Goal: Information Seeking & Learning: Learn about a topic

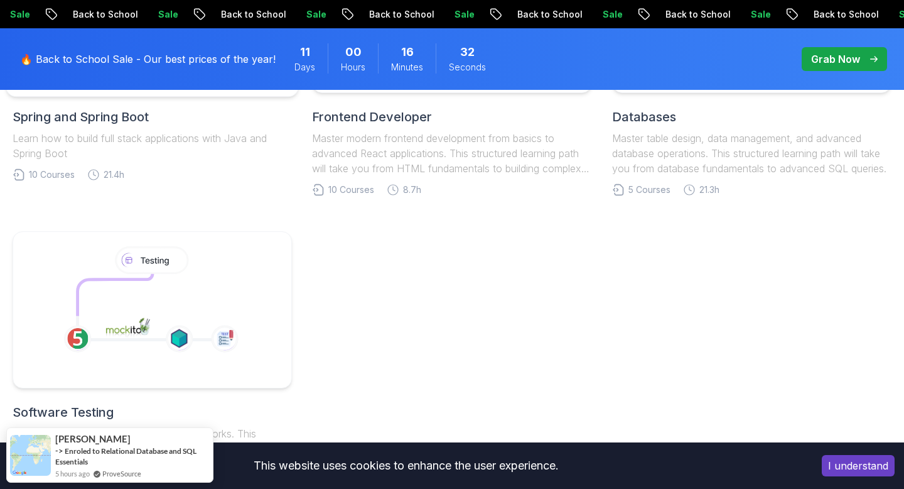
scroll to position [651, 0]
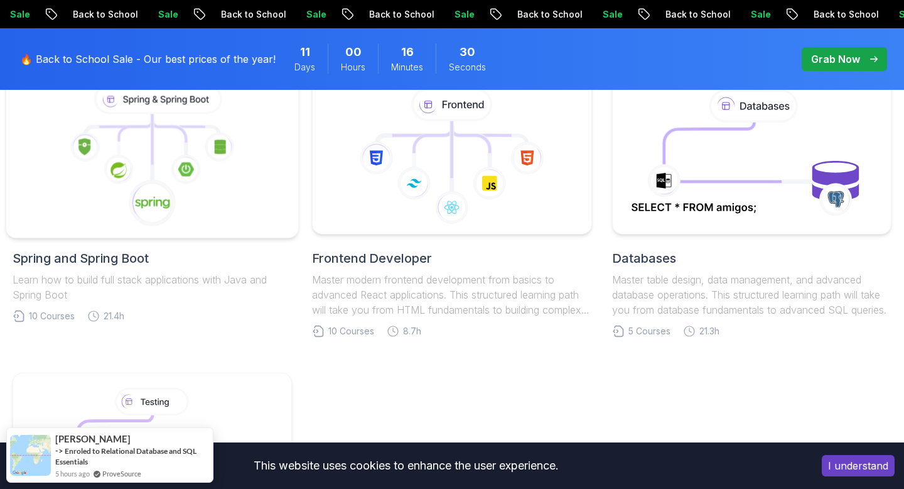
click at [233, 188] on icon at bounding box center [152, 156] width 271 height 143
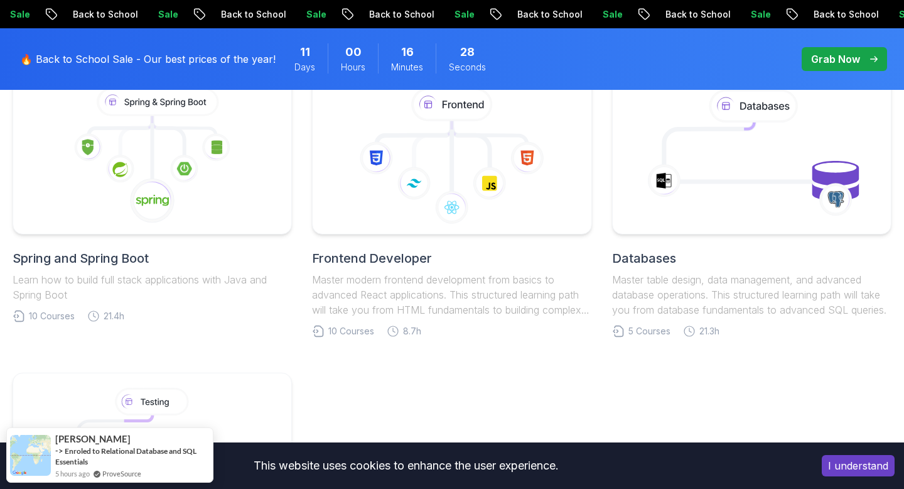
scroll to position [808, 0]
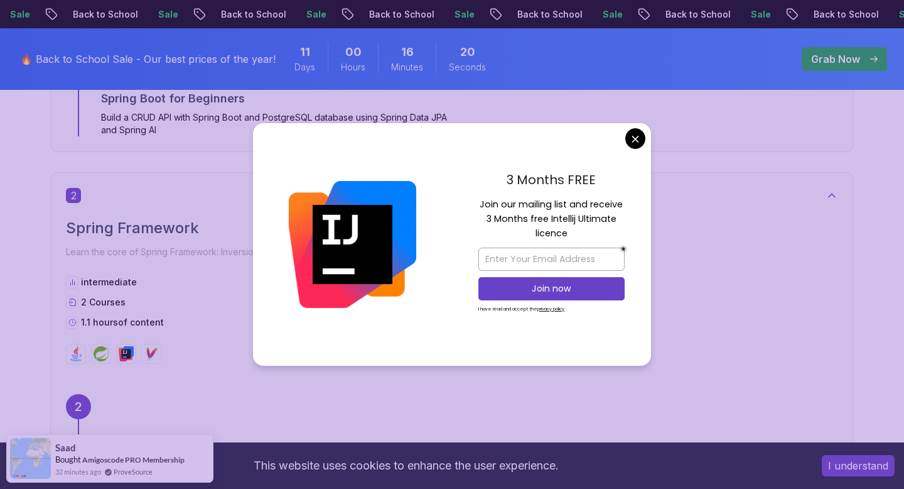
scroll to position [847, 0]
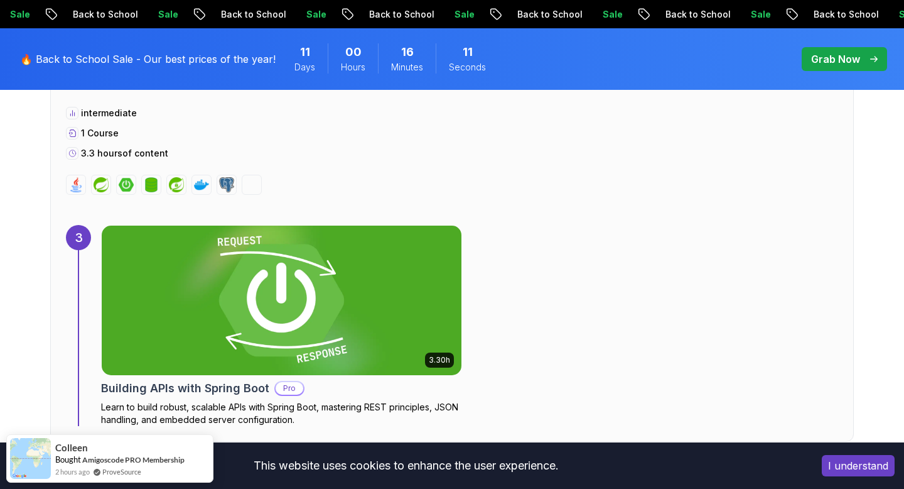
scroll to position [1727, 0]
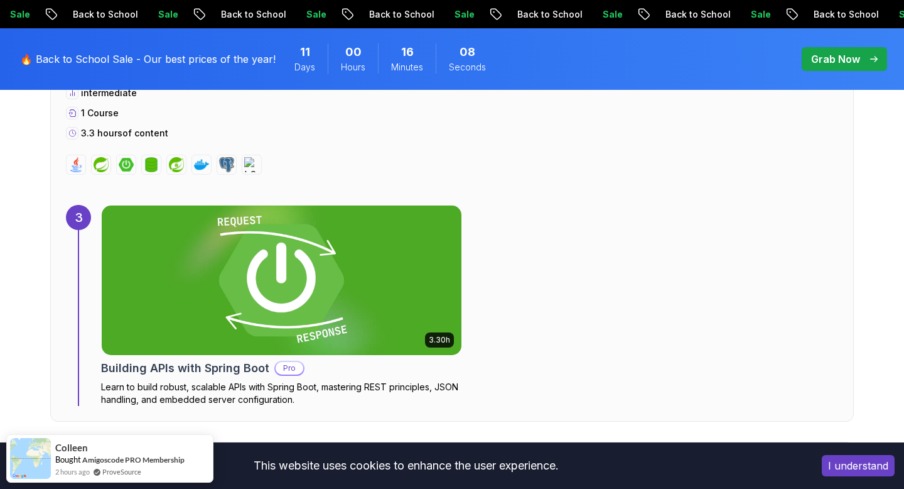
click at [374, 318] on img at bounding box center [282, 280] width 378 height 157
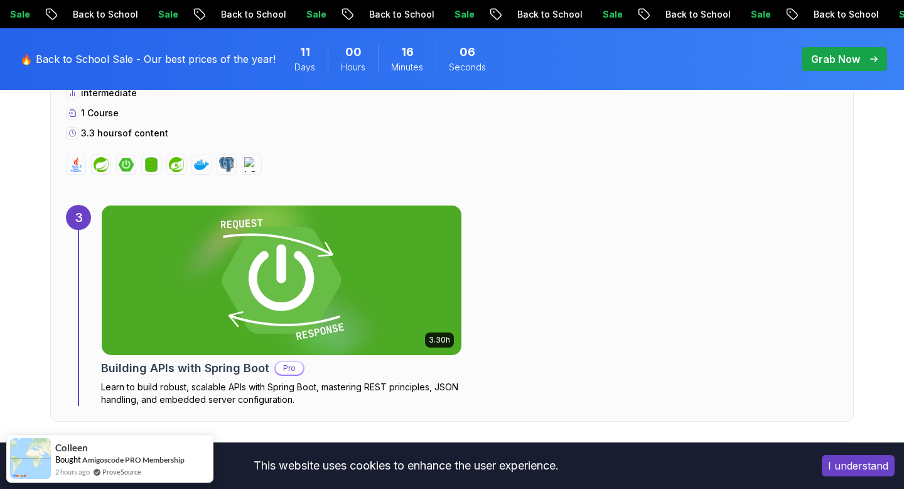
scroll to position [1919, 0]
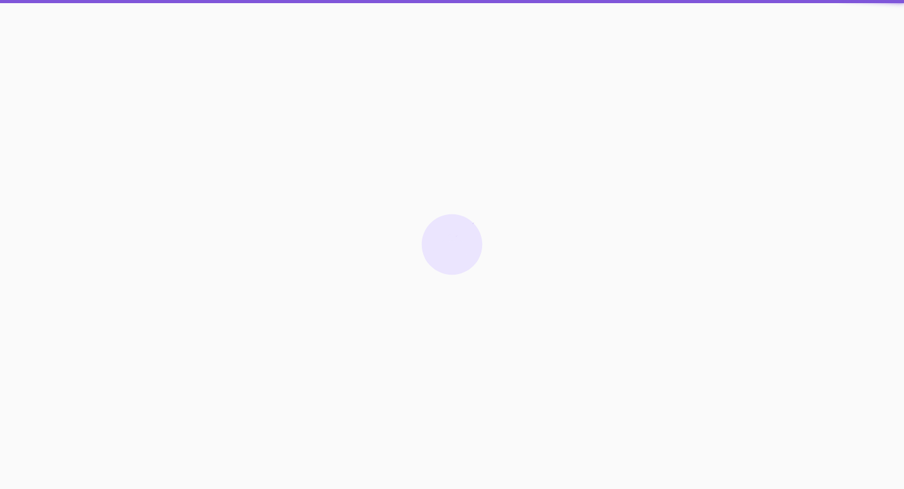
click at [828, 470] on div at bounding box center [452, 244] width 904 height 489
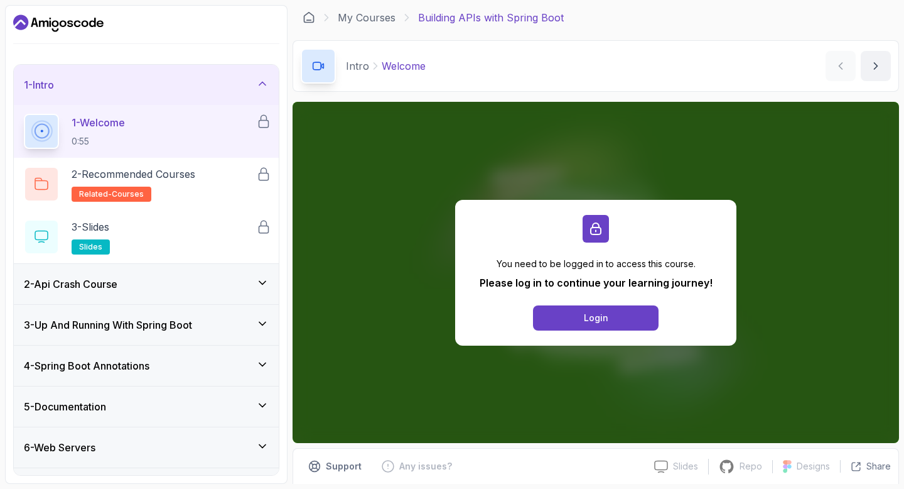
scroll to position [9, 0]
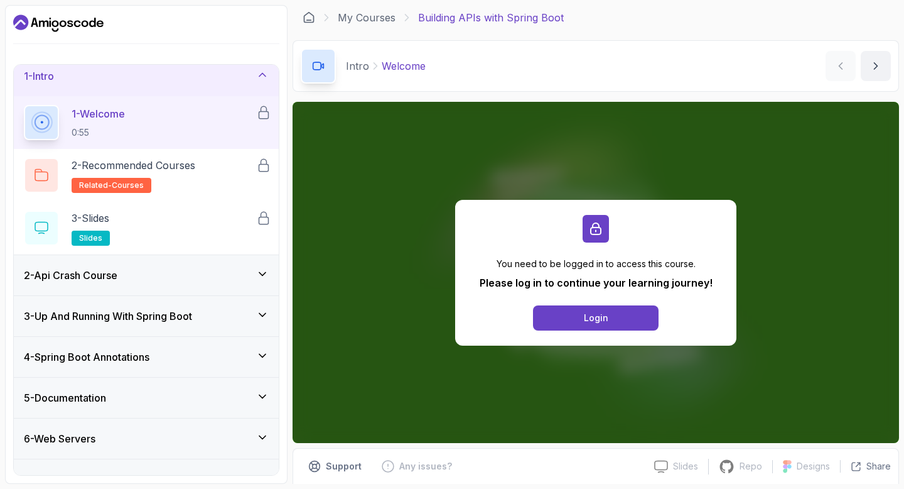
click at [214, 274] on div "2 - Api Crash Course" at bounding box center [146, 275] width 245 height 15
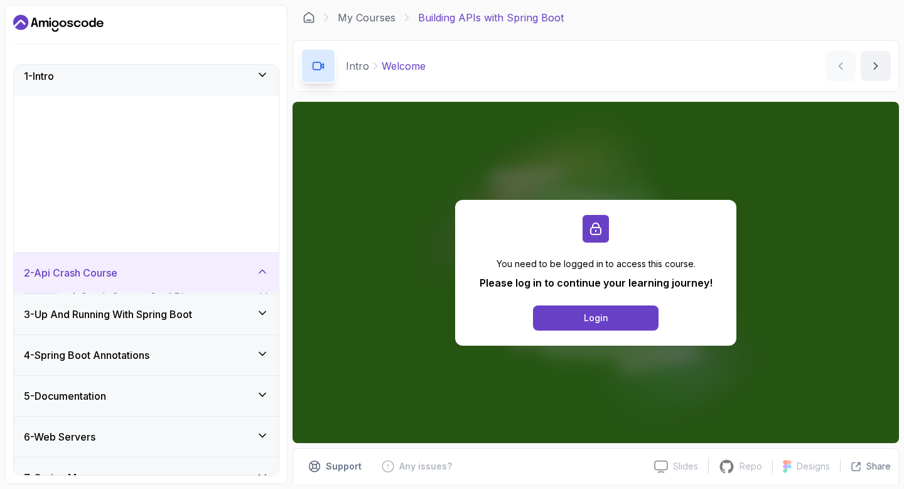
scroll to position [0, 0]
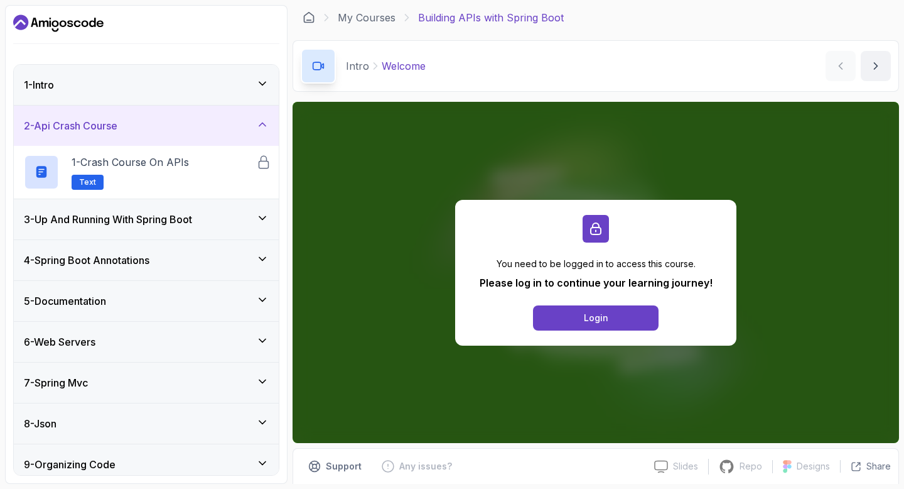
click at [207, 234] on div "3 - Up And Running With Spring Boot" at bounding box center [146, 219] width 265 height 40
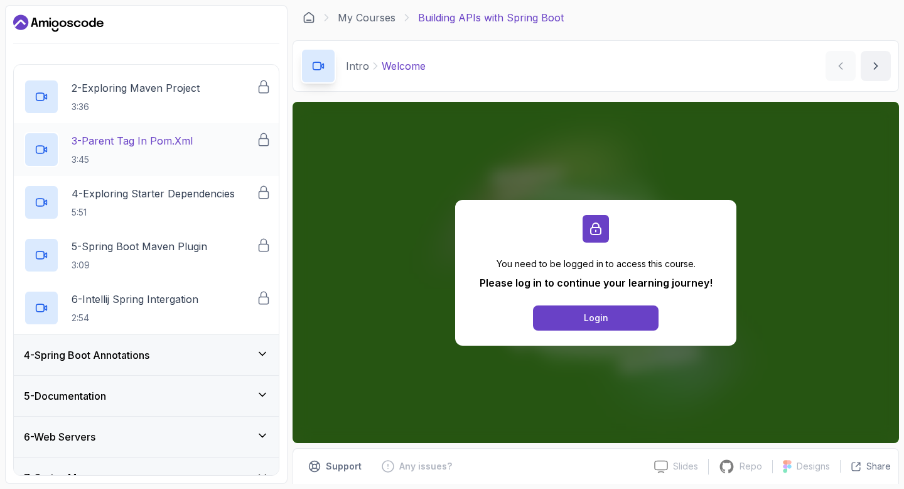
scroll to position [176, 0]
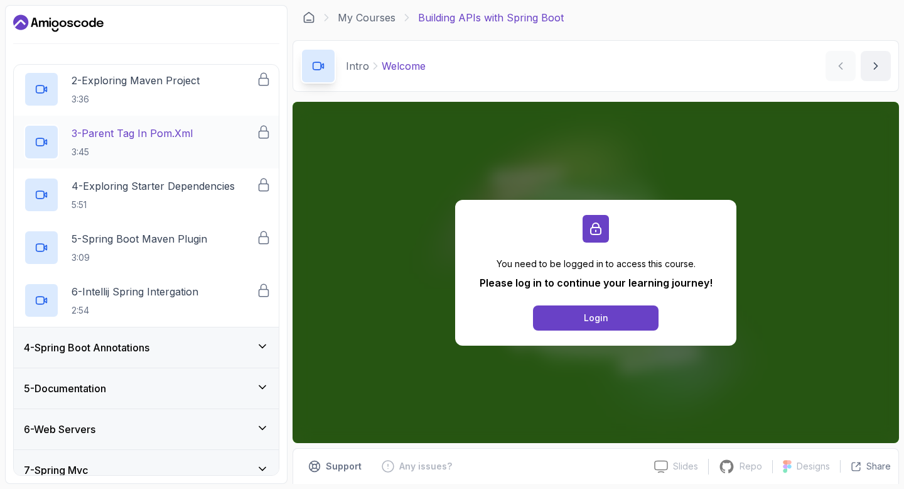
click at [188, 155] on p "3:45" at bounding box center [132, 152] width 121 height 13
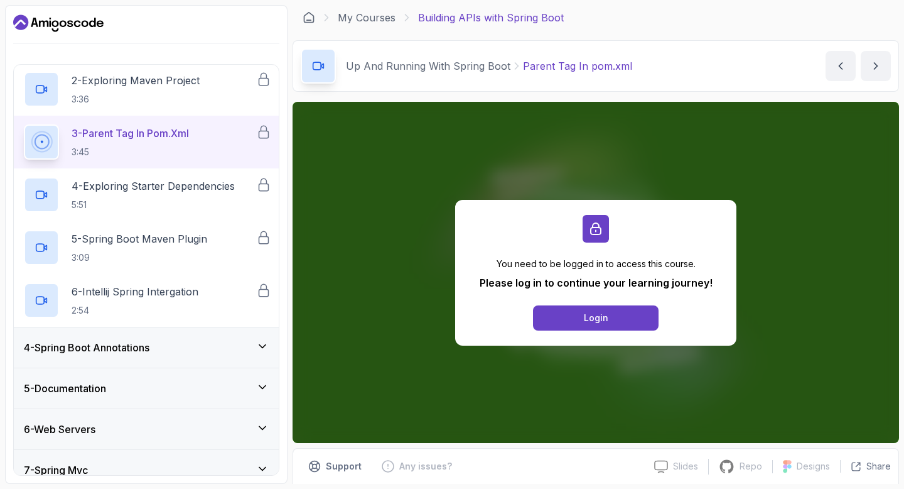
scroll to position [313, 0]
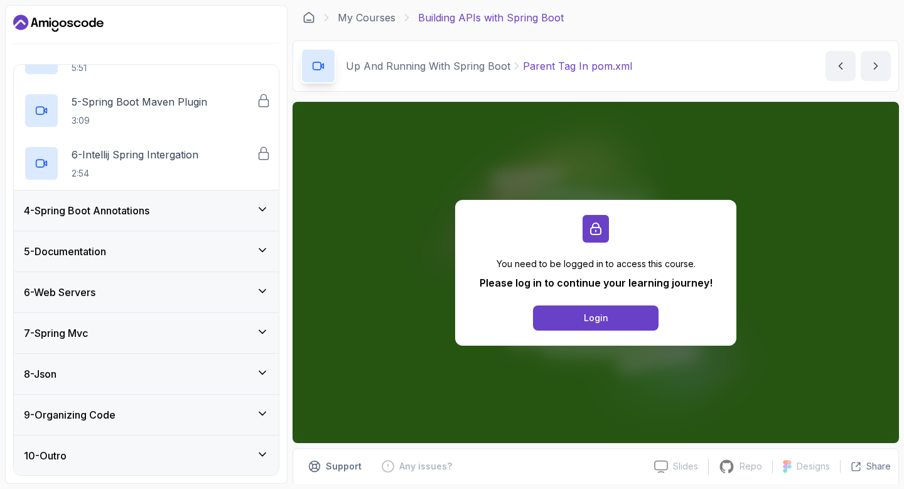
click at [209, 407] on div "9 - Organizing Code" at bounding box center [146, 414] width 245 height 15
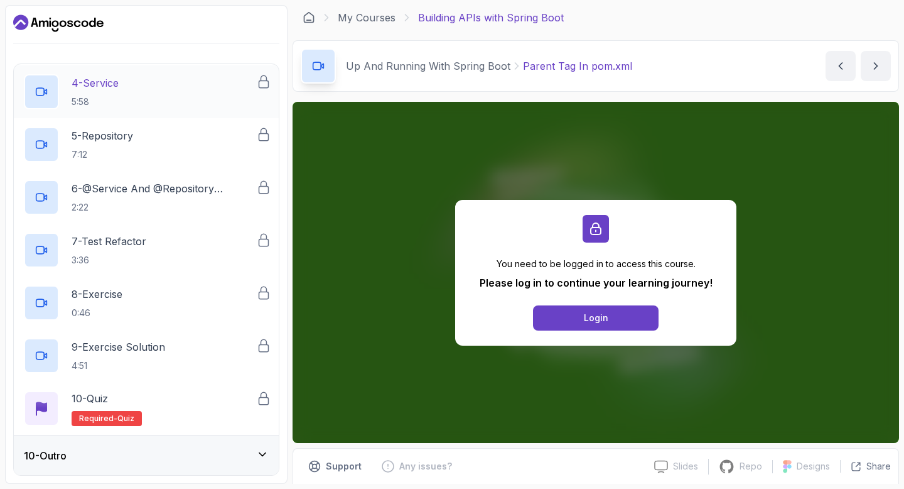
scroll to position [524, 0]
click at [204, 460] on div "10 - Outro" at bounding box center [146, 454] width 245 height 15
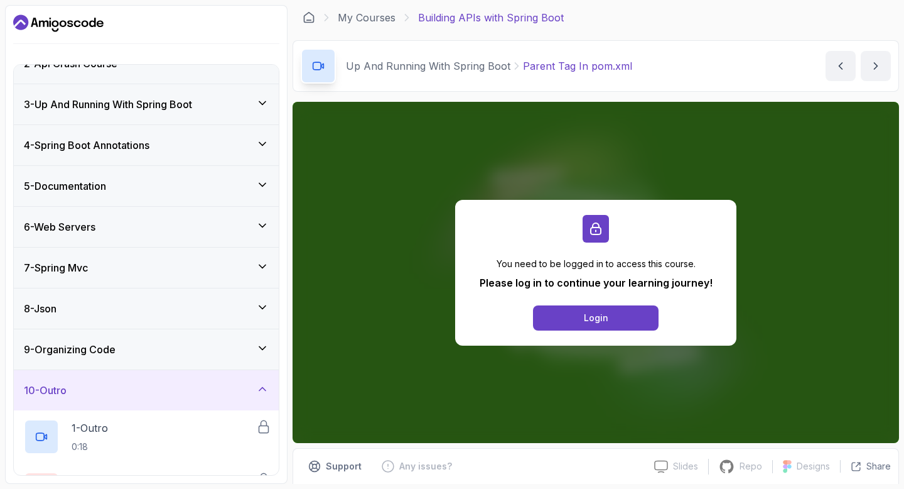
scroll to position [155, 0]
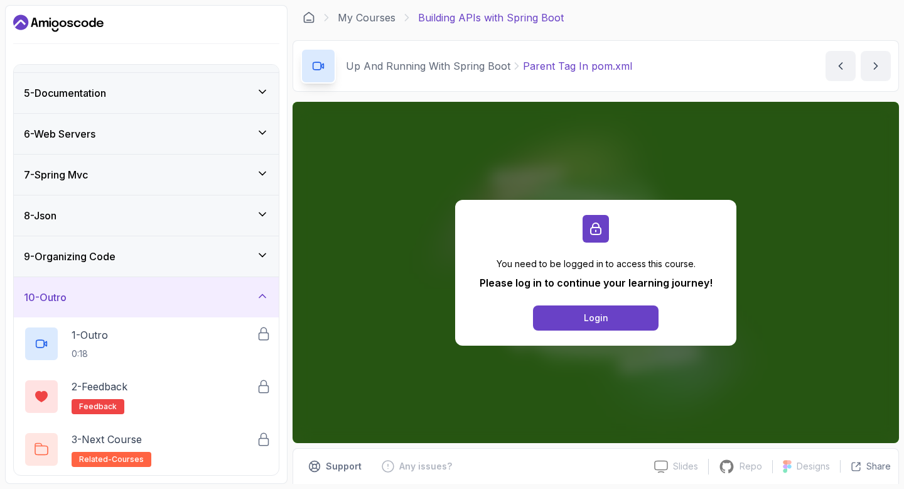
click at [109, 180] on div "7 - Spring Mvc" at bounding box center [146, 174] width 245 height 15
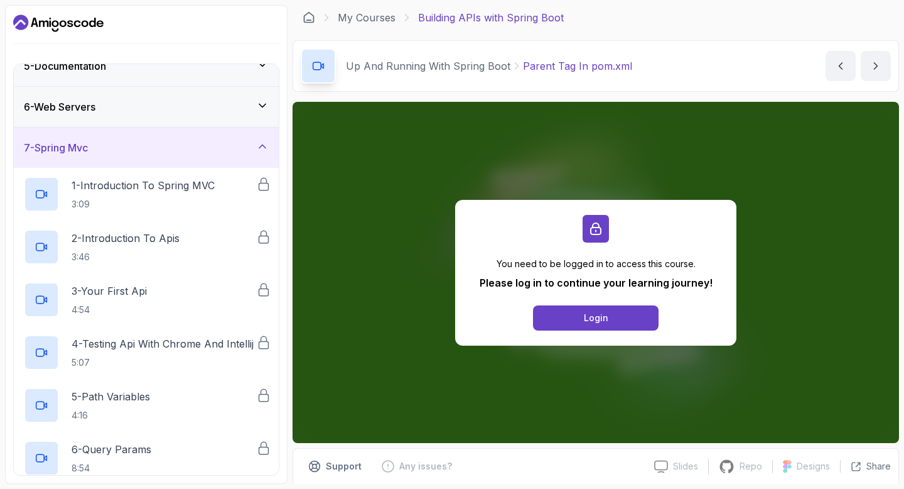
scroll to position [3, 0]
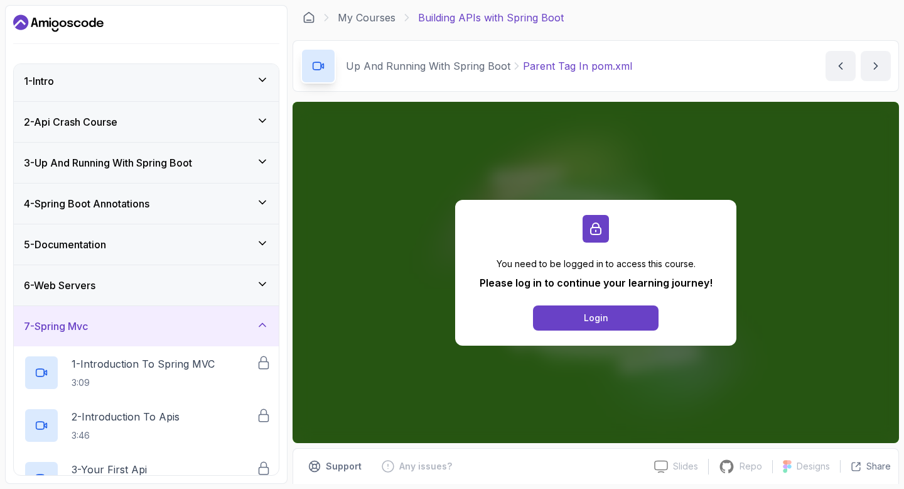
click at [131, 290] on div "6 - Web Servers" at bounding box center [146, 285] width 245 height 15
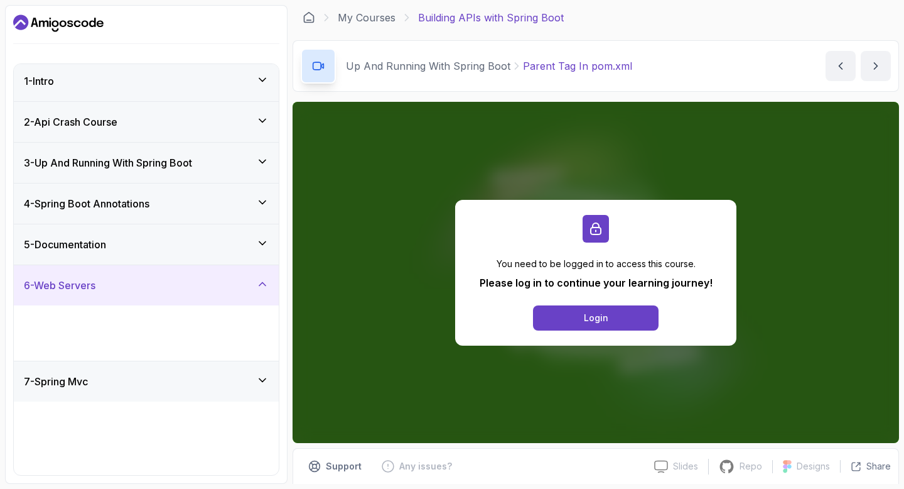
scroll to position [0, 0]
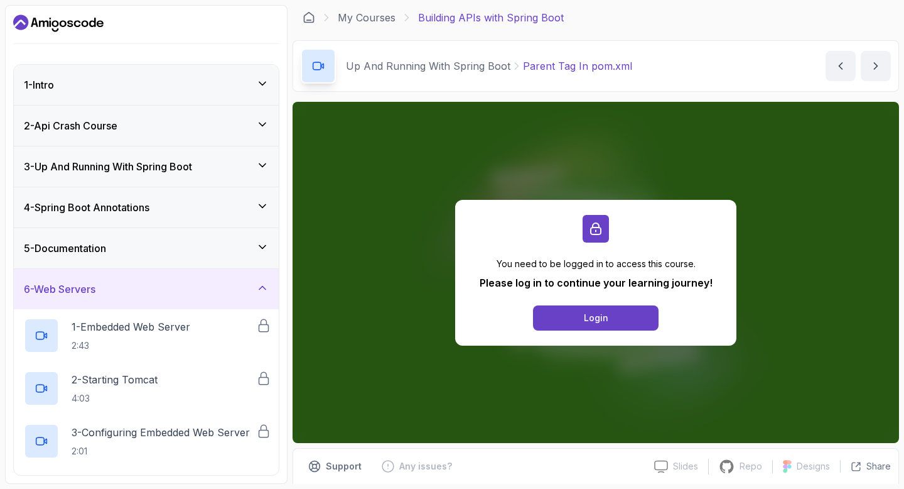
click at [125, 258] on div "5 - Documentation" at bounding box center [146, 248] width 265 height 40
